Goal: Task Accomplishment & Management: Use online tool/utility

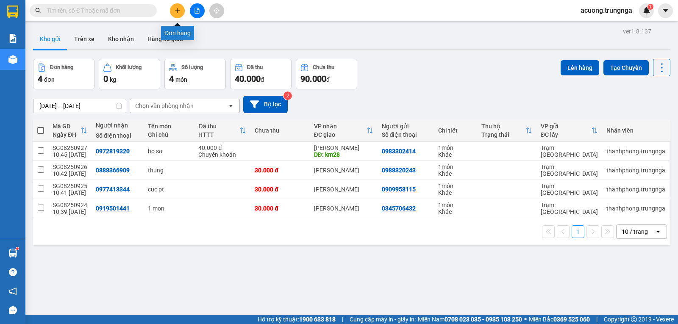
click at [179, 13] on icon "plus" at bounding box center [178, 11] width 6 height 6
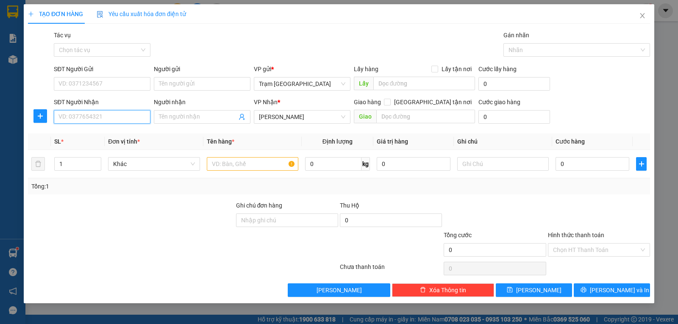
click at [126, 117] on input "SĐT Người Nhận" at bounding box center [102, 117] width 97 height 14
type input "0834070390"
click at [119, 86] on input "SĐT Người Gửi" at bounding box center [102, 84] width 97 height 14
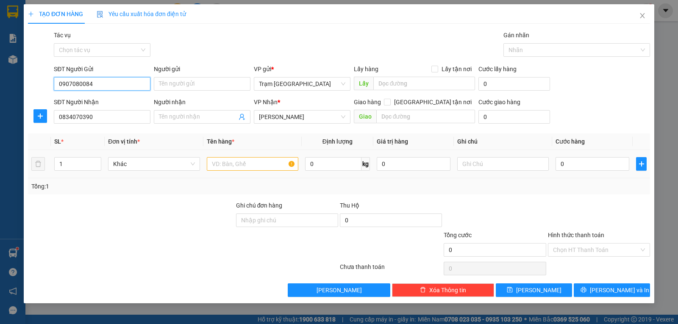
type input "0907080084"
click at [253, 156] on div at bounding box center [253, 163] width 92 height 17
click at [255, 160] on input "text" at bounding box center [253, 164] width 92 height 14
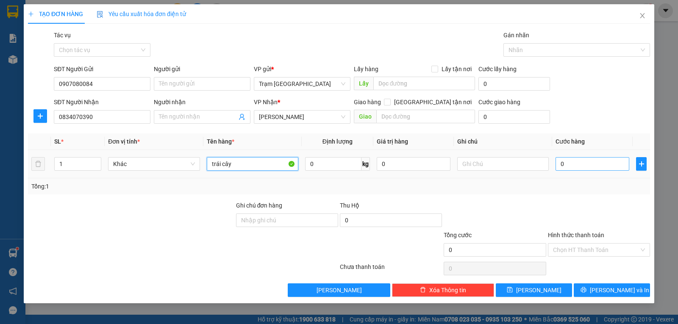
type input "trái cây"
click at [579, 164] on input "0" at bounding box center [592, 164] width 74 height 14
type input "003"
type input "3"
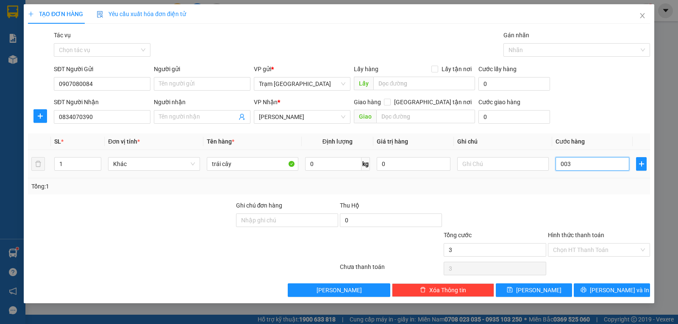
type input "0.030"
type input "30"
click at [578, 190] on div "Tổng: 1" at bounding box center [338, 186] width 615 height 9
type input "30.000"
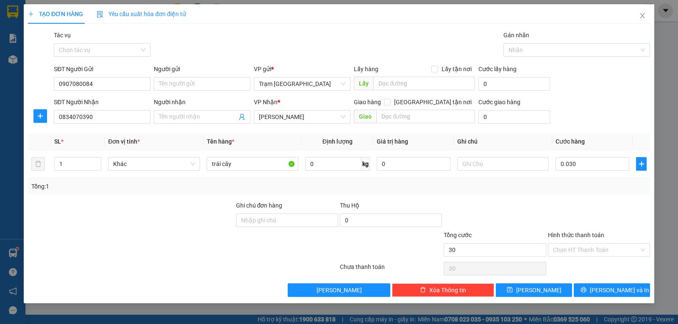
type input "30.000"
click at [603, 287] on button "[PERSON_NAME] và In" at bounding box center [612, 290] width 76 height 14
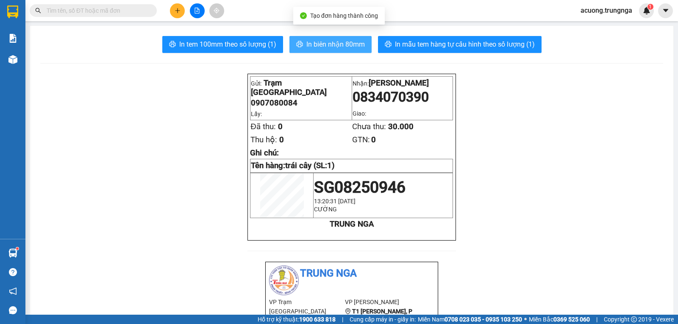
click at [317, 36] on button "In biên nhận 80mm" at bounding box center [330, 44] width 82 height 17
